Goal: Transaction & Acquisition: Subscribe to service/newsletter

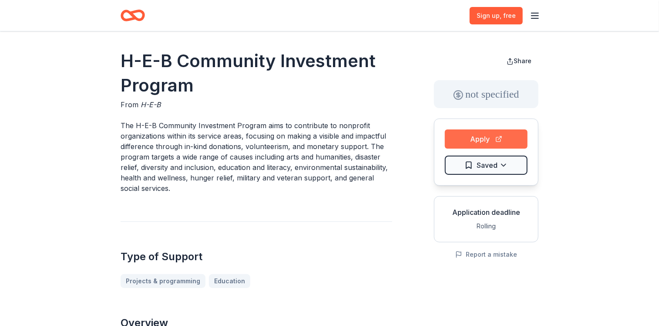
click at [499, 139] on button "Apply" at bounding box center [486, 138] width 83 height 19
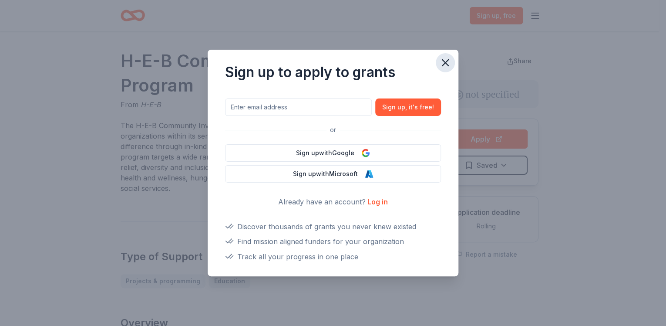
click at [446, 64] on icon "button" at bounding box center [445, 63] width 12 height 12
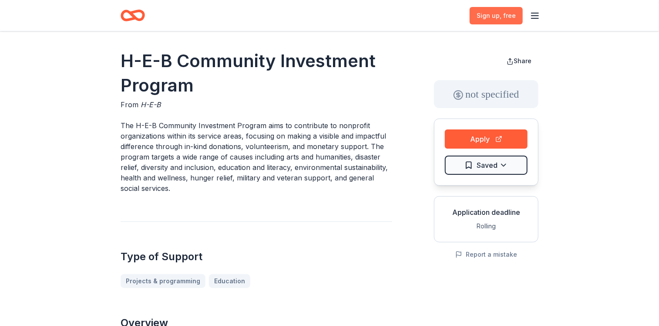
click at [506, 20] on span "Sign up , free" at bounding box center [496, 15] width 39 height 10
click at [534, 19] on icon "button" at bounding box center [535, 15] width 10 height 10
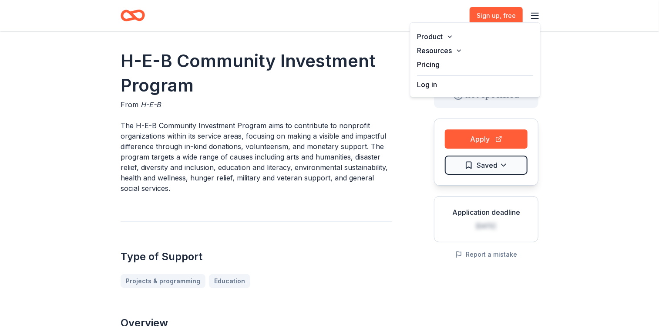
click at [507, 87] on div "Log in" at bounding box center [476, 82] width 116 height 15
click at [431, 87] on button "Log in" at bounding box center [428, 84] width 20 height 10
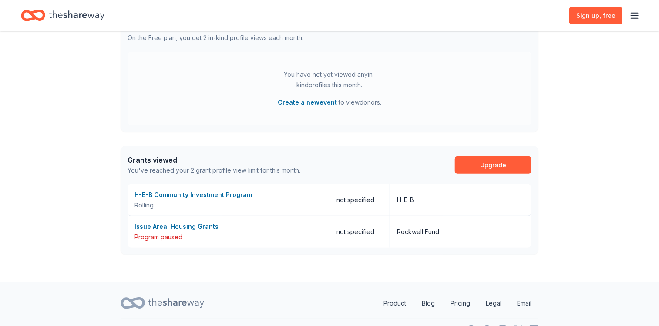
scroll to position [231, 0]
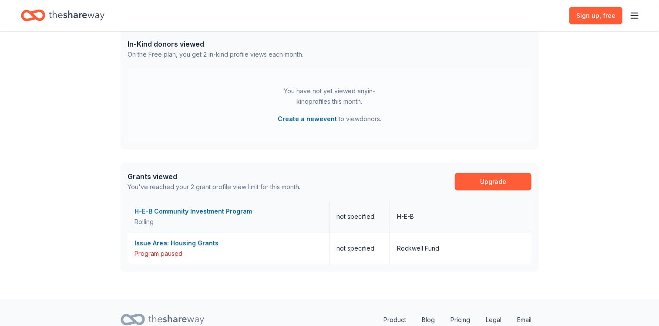
click at [240, 210] on div "H-E-B Community Investment Program" at bounding box center [229, 211] width 188 height 10
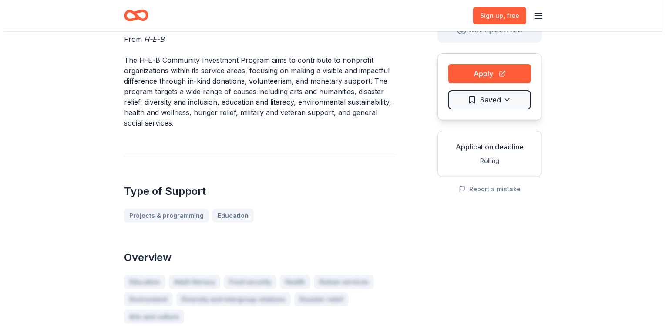
scroll to position [64, 0]
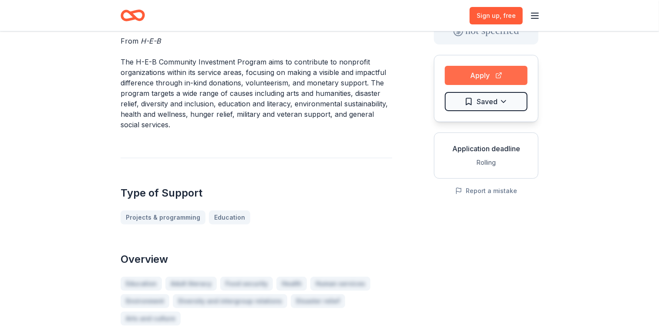
click at [523, 69] on button "Apply" at bounding box center [486, 75] width 83 height 19
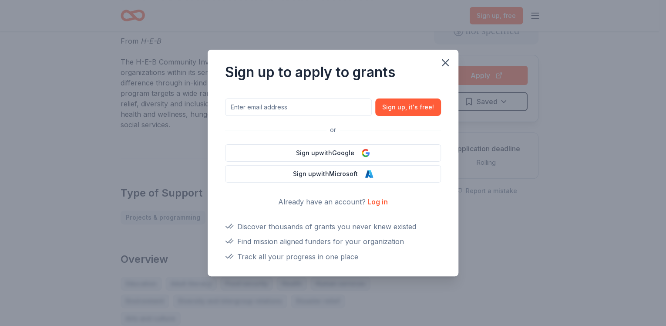
click at [380, 200] on link "Log in" at bounding box center [378, 201] width 20 height 9
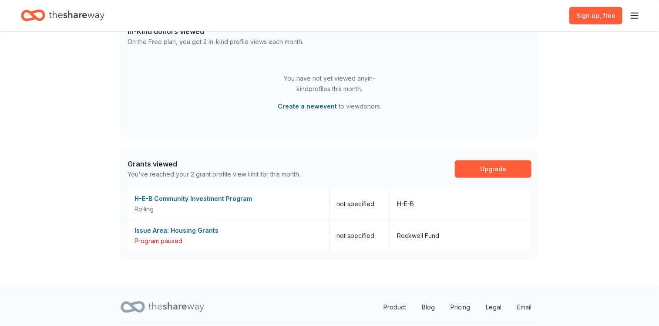
scroll to position [244, 0]
click at [471, 165] on link "Upgrade" at bounding box center [493, 168] width 77 height 17
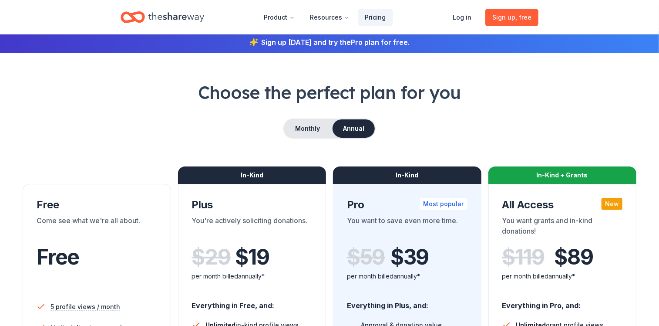
scroll to position [0, 0]
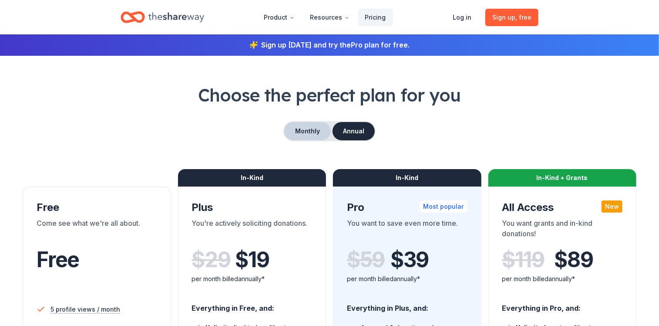
click at [311, 134] on button "Monthly" at bounding box center [307, 131] width 47 height 18
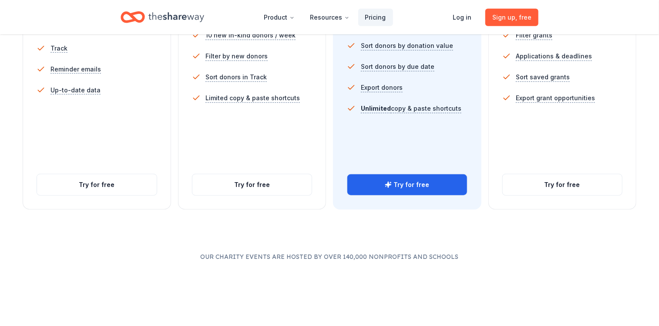
scroll to position [339, 0]
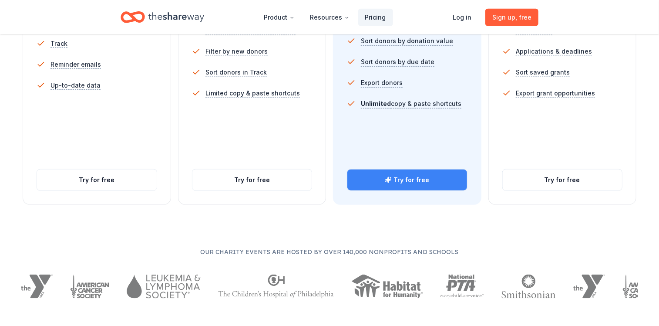
click at [368, 178] on link "Try for free" at bounding box center [408, 179] width 120 height 21
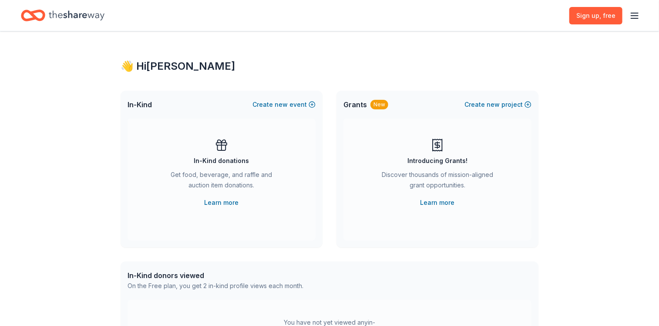
click at [634, 14] on icon "button" at bounding box center [635, 15] width 10 height 10
click at [538, 84] on div "Log in" at bounding box center [575, 82] width 116 height 15
click at [523, 61] on link "Pricing" at bounding box center [528, 64] width 23 height 9
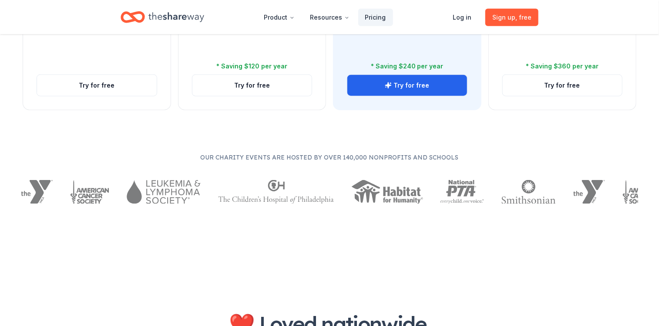
scroll to position [99, 0]
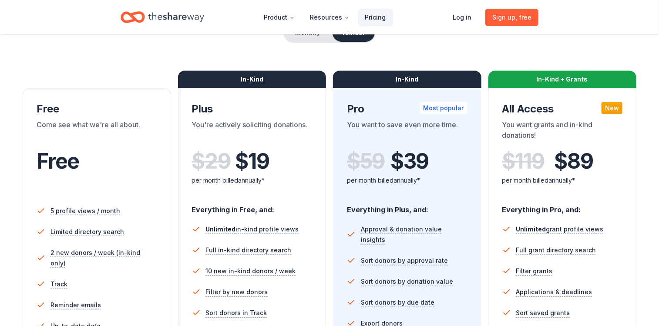
click at [630, 62] on div "Choose the perfect plan for you Monthly Annual Free Come see what we're all abo…" at bounding box center [330, 214] width 618 height 461
drag, startPoint x: 630, startPoint y: 62, endPoint x: 622, endPoint y: 125, distance: 63.7
click at [622, 125] on div "Choose the perfect plan for you Monthly Annual Free Come see what we're all abo…" at bounding box center [330, 214] width 618 height 461
drag, startPoint x: 622, startPoint y: 125, endPoint x: 629, endPoint y: 46, distance: 80.0
click at [629, 46] on div "Choose the perfect plan for you Monthly Annual Free Come see what we're all abo…" at bounding box center [330, 214] width 618 height 461
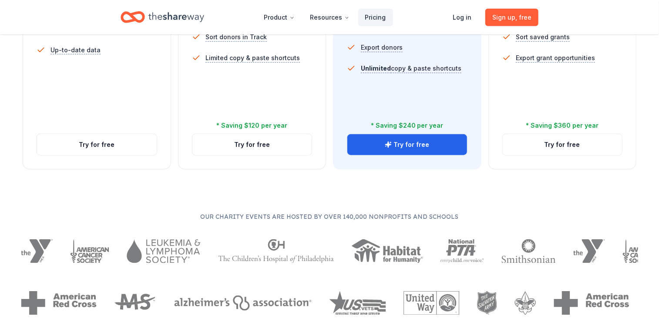
scroll to position [348, 0]
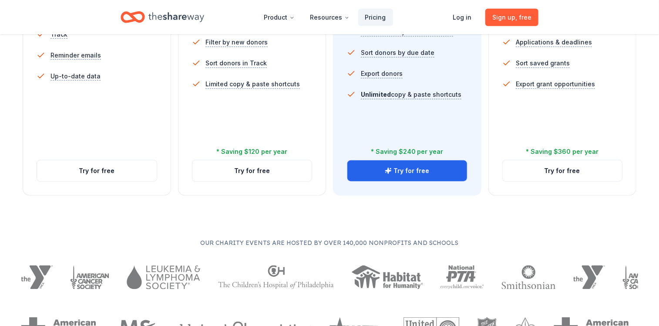
click at [657, 79] on div "Choose the perfect plan for you Monthly Annual Free Come see what we're all abo…" at bounding box center [329, 38] width 659 height 606
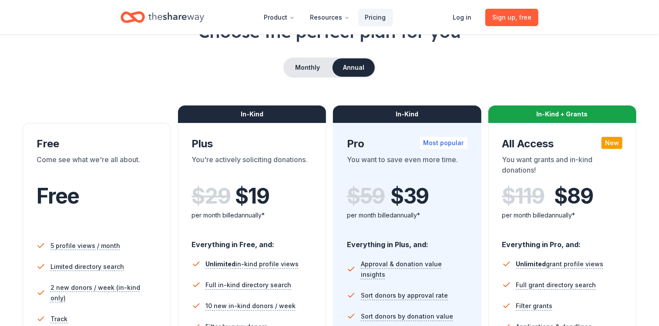
scroll to position [0, 0]
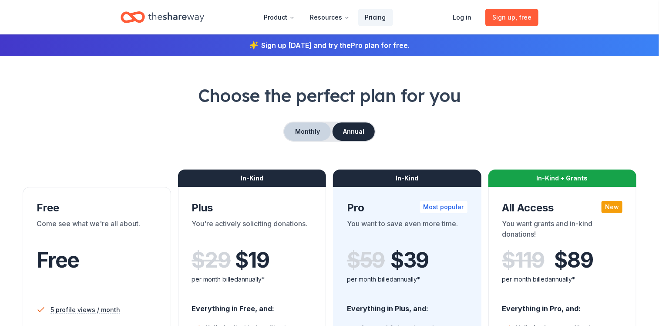
click at [306, 135] on button "Monthly" at bounding box center [307, 131] width 47 height 18
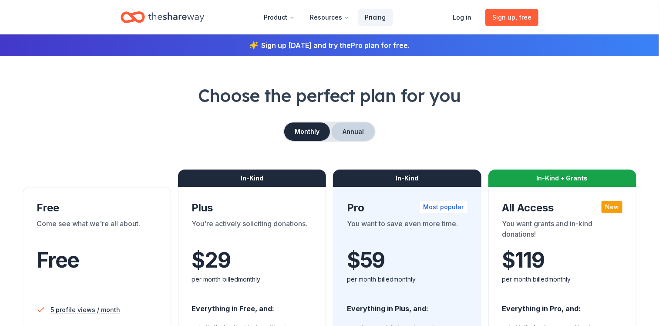
click at [339, 128] on button "Annual" at bounding box center [353, 131] width 43 height 18
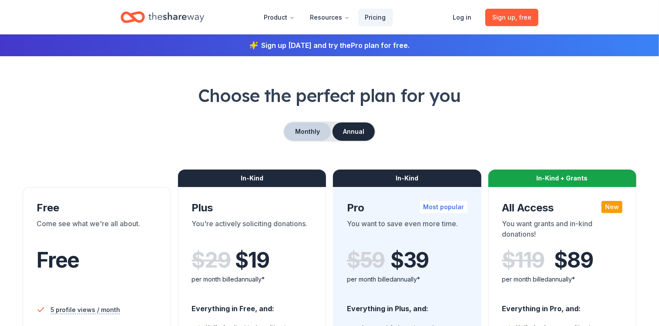
click at [319, 137] on button "Monthly" at bounding box center [307, 131] width 47 height 18
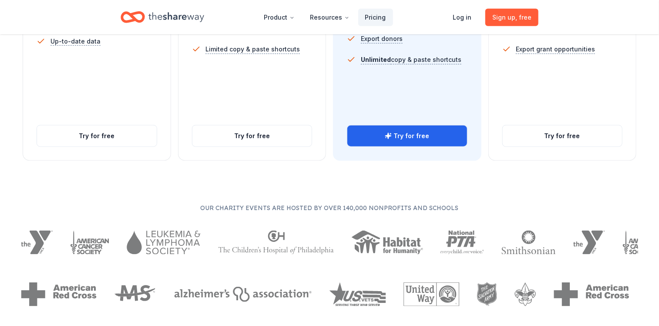
scroll to position [390, 0]
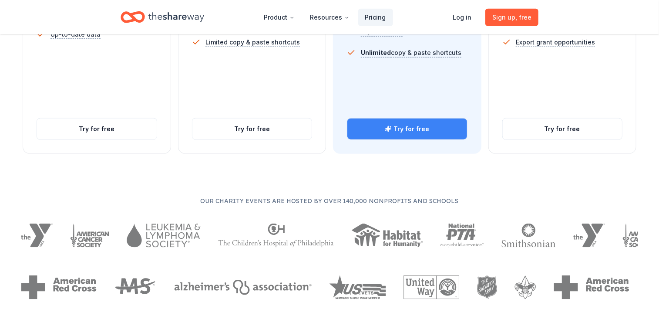
click at [416, 125] on link "Try for free" at bounding box center [408, 128] width 120 height 21
